Goal: Information Seeking & Learning: Learn about a topic

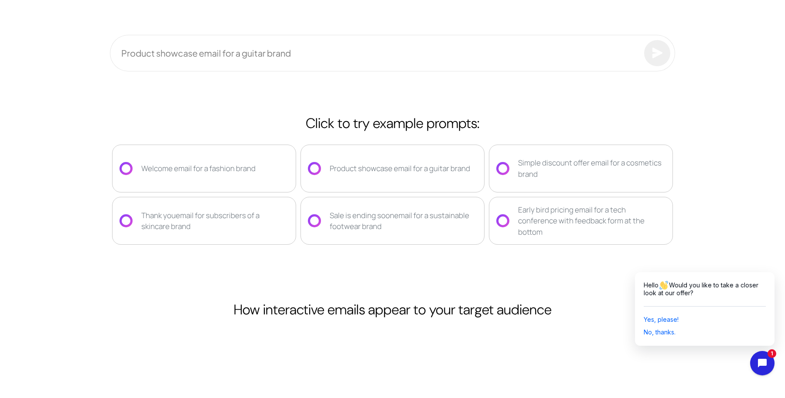
scroll to position [1642, 0]
click at [437, 165] on div "Product showcase email for a guitar brand" at bounding box center [400, 169] width 140 height 11
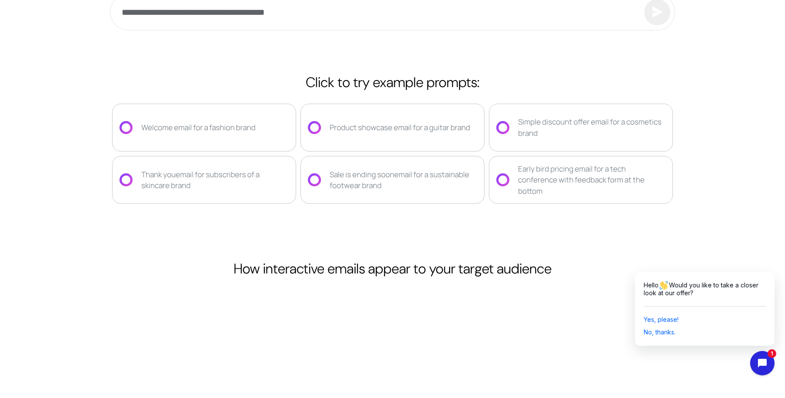
scroll to position [1657, 0]
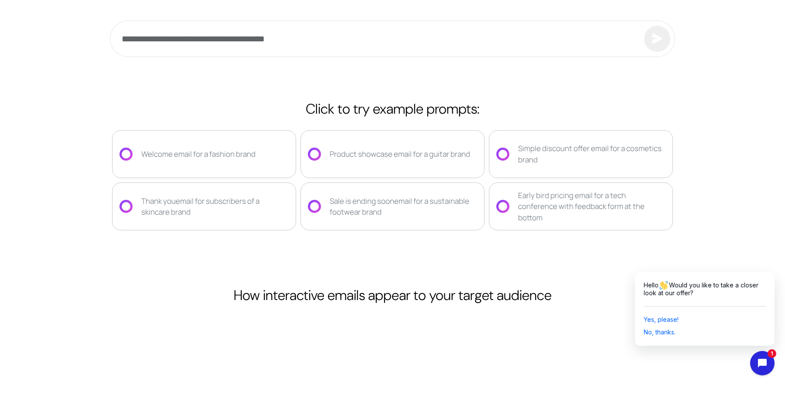
click at [536, 162] on div "Simple discount offer email for a cosmetics brand" at bounding box center [591, 154] width 147 height 22
type input "**********"
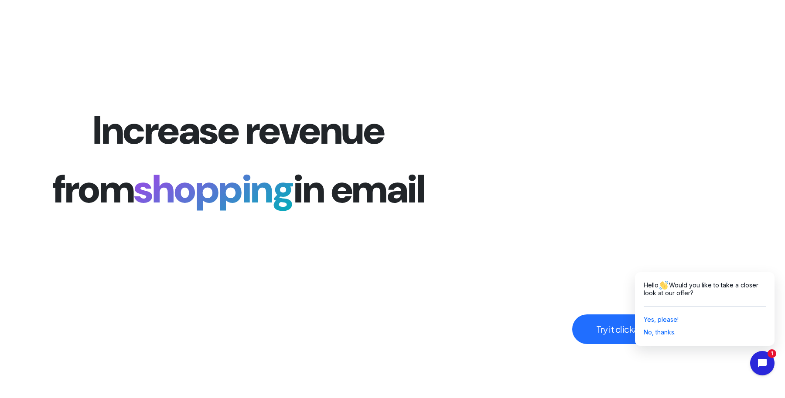
scroll to position [2050, 0]
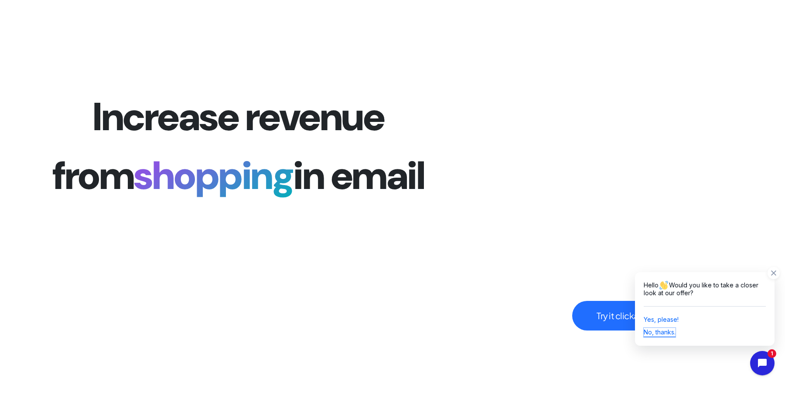
click at [658, 333] on span "No, thanks." at bounding box center [659, 332] width 32 height 7
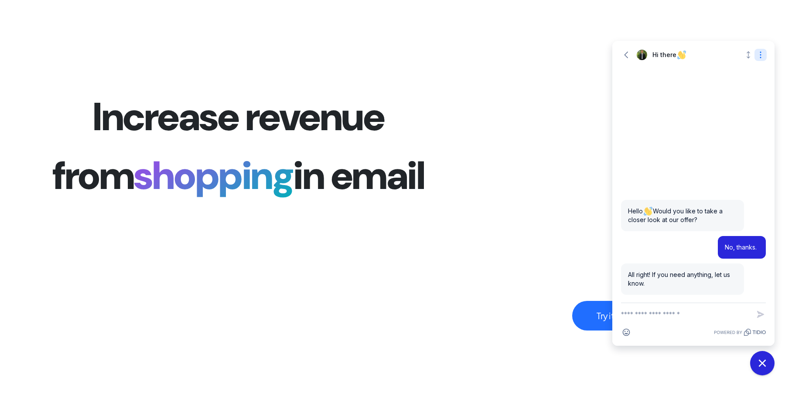
click at [763, 54] on icon "Open options" at bounding box center [760, 55] width 9 height 9
click at [717, 72] on span "Turn off notifications" at bounding box center [731, 73] width 59 height 9
click at [626, 53] on icon "button" at bounding box center [626, 54] width 4 height 7
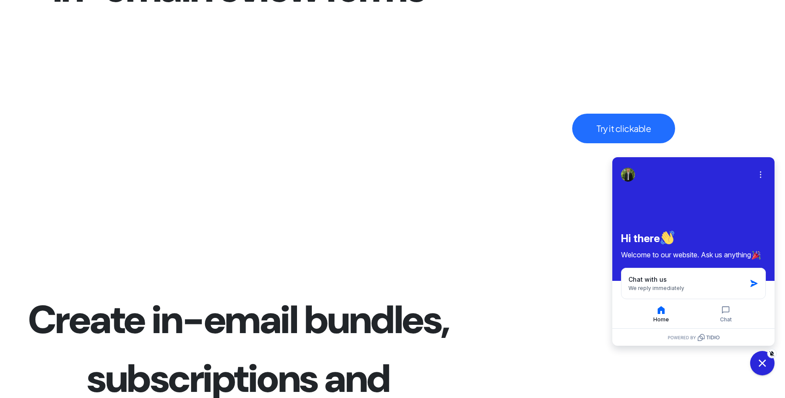
scroll to position [2697, 0]
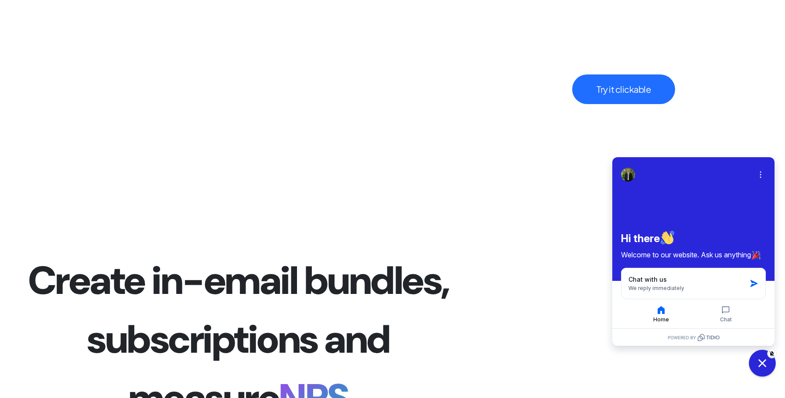
click at [762, 373] on button "Close chat widget" at bounding box center [761, 363] width 27 height 27
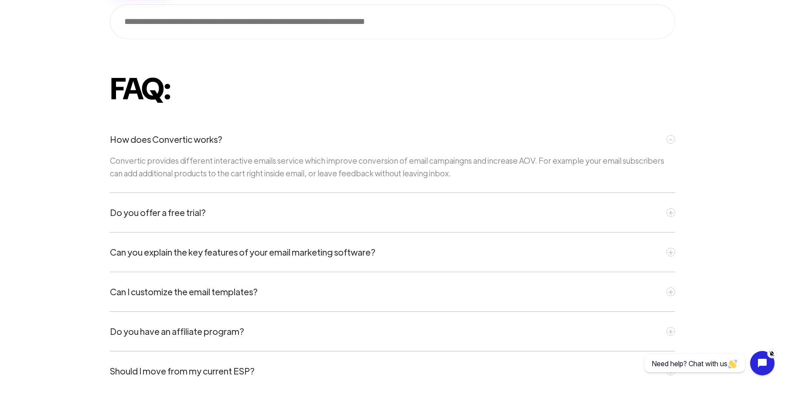
scroll to position [3313, 0]
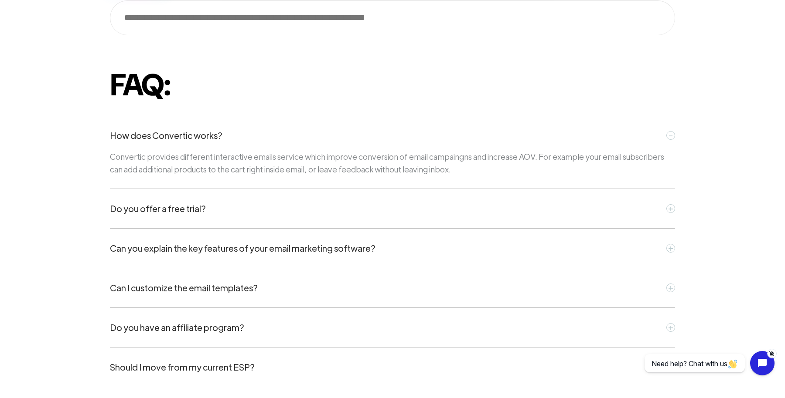
click at [594, 213] on div "Do you offer a free trial? +" at bounding box center [392, 208] width 565 height 13
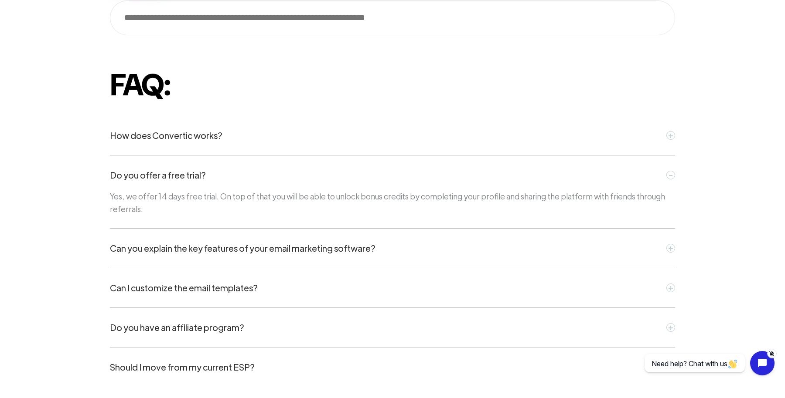
click at [576, 253] on div "Can you explain the key features of your email marketing software? +" at bounding box center [392, 248] width 565 height 13
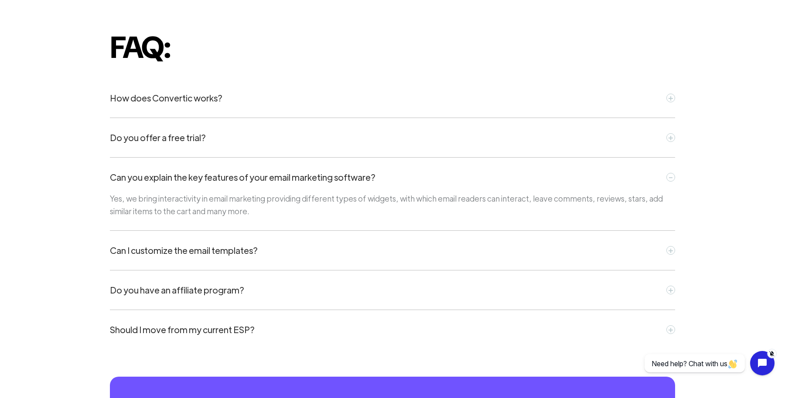
scroll to position [3357, 0]
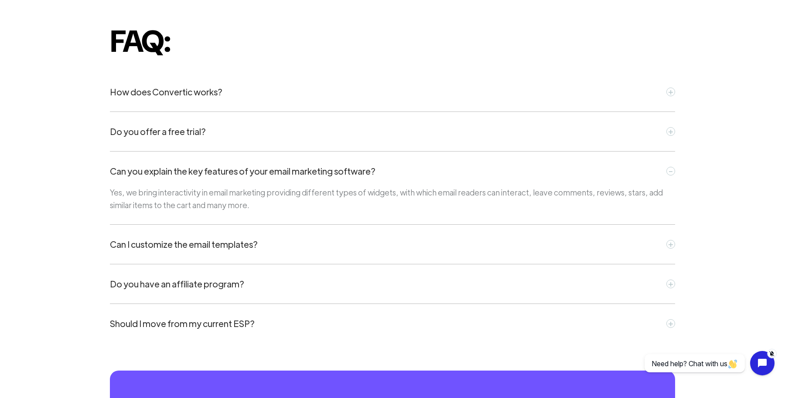
click at [576, 253] on div "Can I customize the email templates? +" at bounding box center [392, 245] width 565 height 40
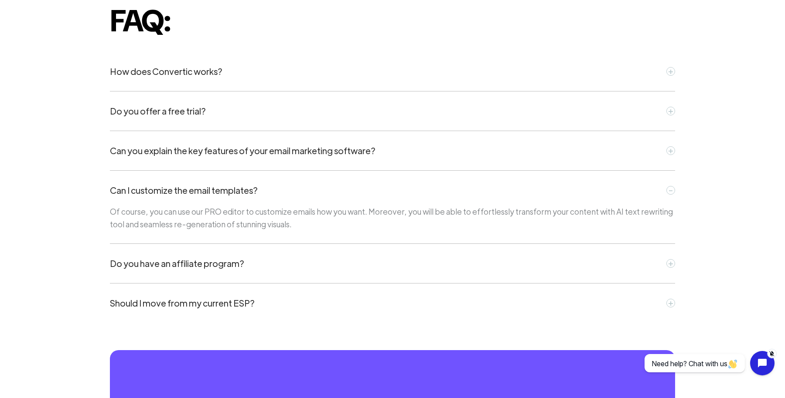
scroll to position [3379, 0]
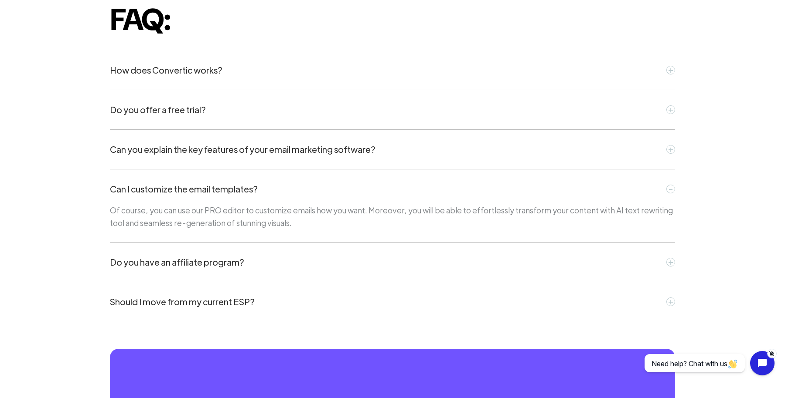
click at [573, 259] on div "Do you have an affiliate program? +" at bounding box center [392, 262] width 565 height 13
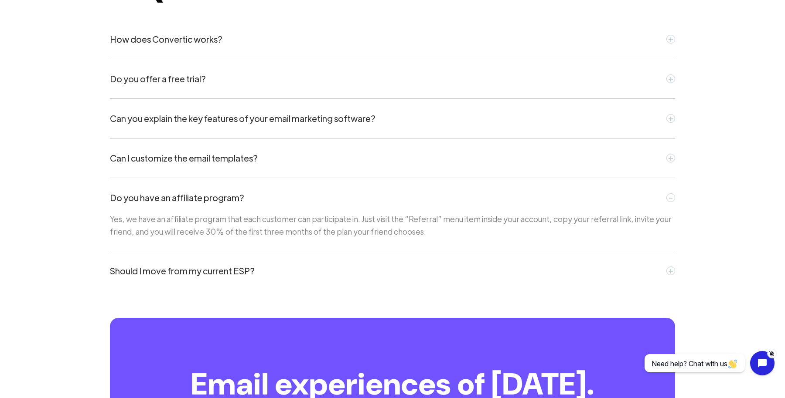
scroll to position [3410, 0]
click at [565, 274] on div "Should I move from my current ESP? +" at bounding box center [392, 270] width 565 height 13
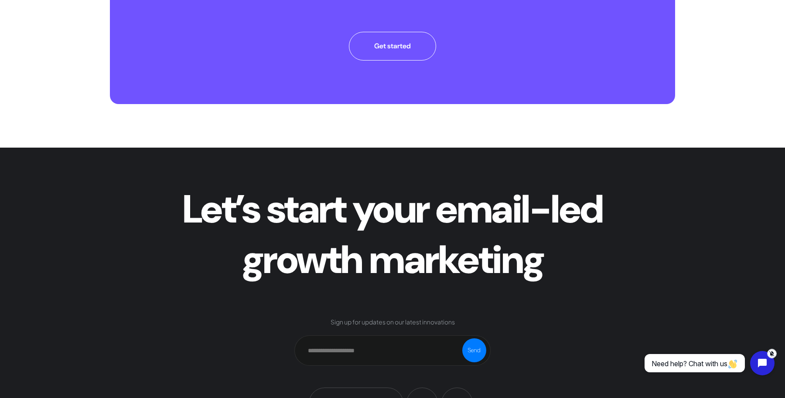
scroll to position [3925, 0]
